Goal: Find specific page/section: Find specific page/section

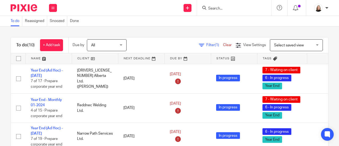
click at [230, 9] on input "Search" at bounding box center [232, 8] width 48 height 5
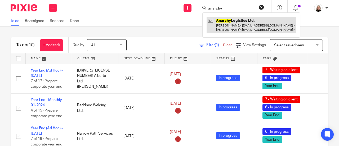
type input "anarchy"
click at [240, 23] on link at bounding box center [250, 25] width 89 height 16
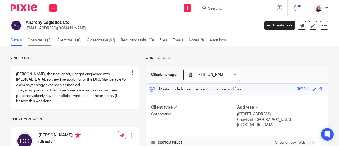
click at [44, 41] on link "Open tasks (3)" at bounding box center [41, 40] width 27 height 10
